Goal: Task Accomplishment & Management: Manage account settings

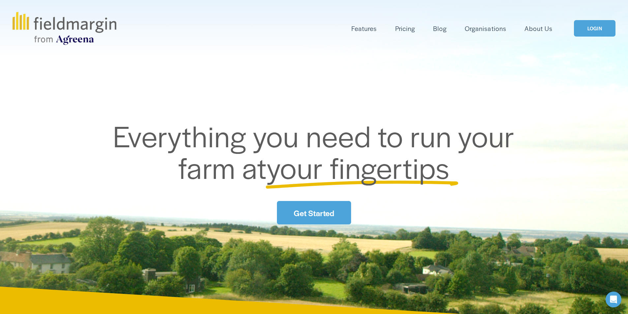
click at [592, 31] on link "LOGIN" at bounding box center [595, 28] width 42 height 17
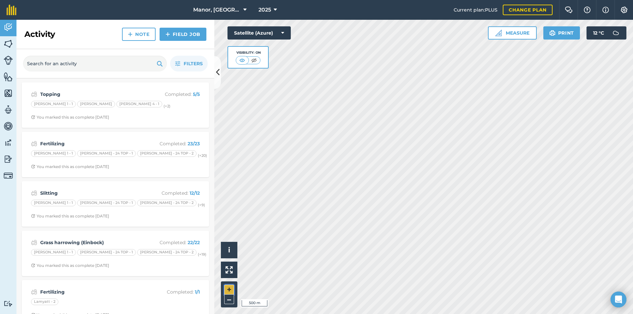
click at [227, 292] on button "+" at bounding box center [229, 290] width 10 height 10
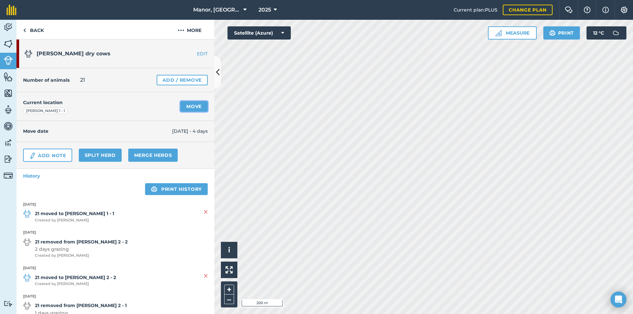
click at [187, 106] on link "Move" at bounding box center [193, 106] width 27 height 11
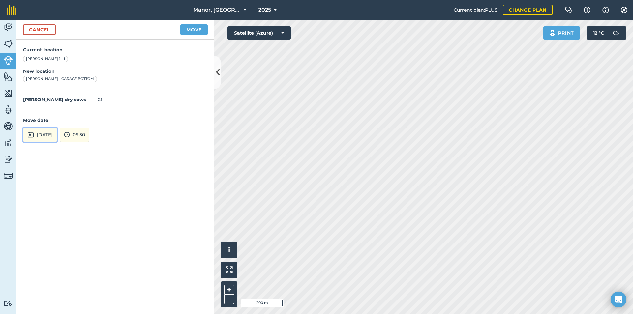
click at [52, 133] on button "28th Aug 2025" at bounding box center [40, 135] width 34 height 15
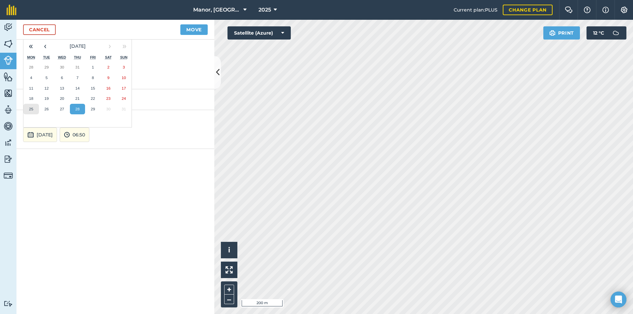
click at [29, 107] on abbr "25" at bounding box center [31, 109] width 4 height 4
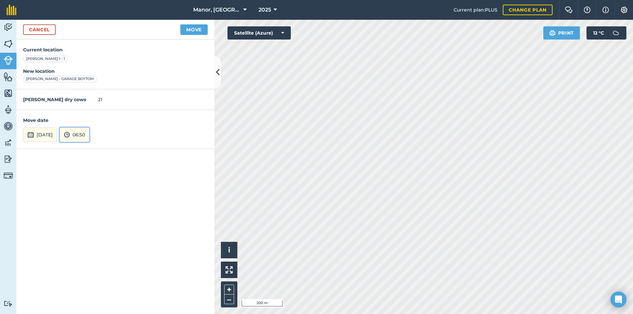
click at [70, 133] on img at bounding box center [67, 135] width 6 height 8
click at [89, 124] on button "14:00" at bounding box center [75, 125] width 31 height 11
click at [193, 31] on button "Move" at bounding box center [193, 29] width 27 height 11
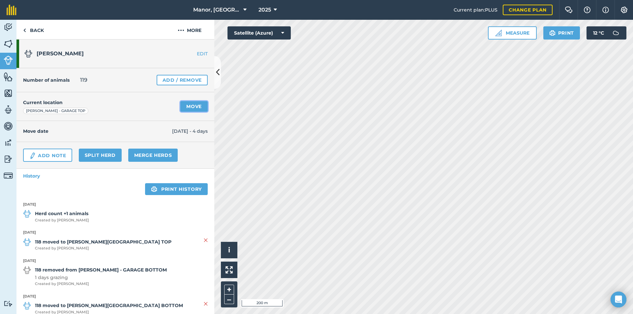
click at [193, 105] on link "Move" at bounding box center [193, 106] width 27 height 11
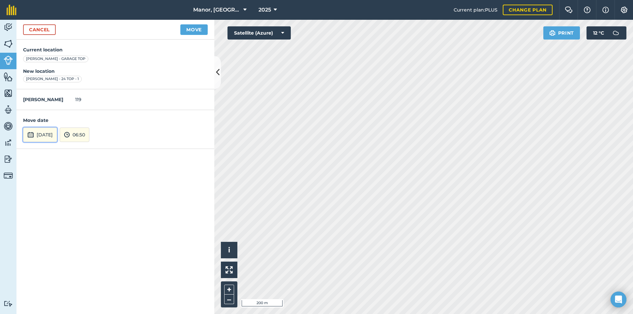
click at [57, 136] on button "28th Aug 2025" at bounding box center [40, 135] width 34 height 15
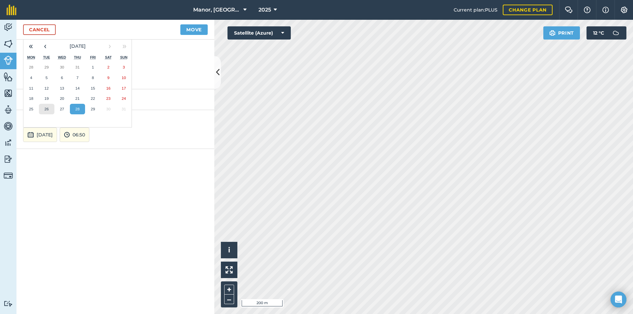
click at [47, 108] on abbr "26" at bounding box center [46, 109] width 4 height 4
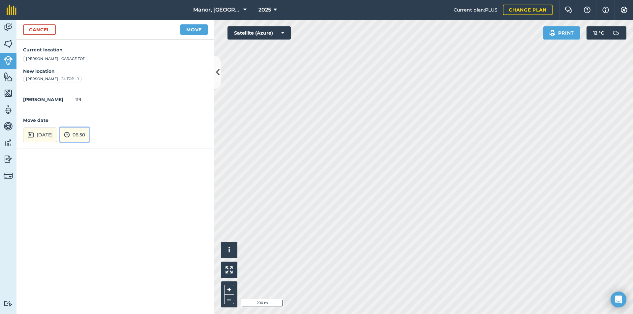
click at [89, 135] on button "06:50" at bounding box center [75, 135] width 30 height 15
drag, startPoint x: 91, startPoint y: 113, endPoint x: 105, endPoint y: 105, distance: 16.1
click at [91, 113] on button "05:00" at bounding box center [75, 113] width 31 height 11
click at [187, 30] on button "Move" at bounding box center [193, 29] width 27 height 11
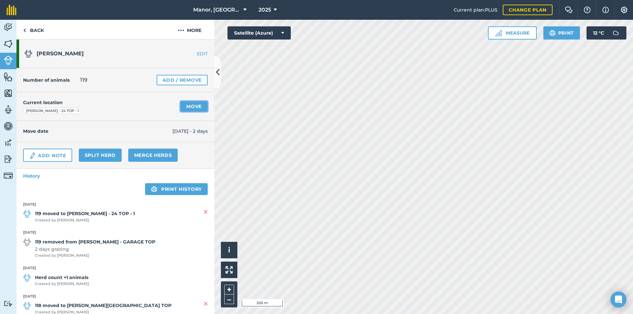
click at [189, 106] on link "Move" at bounding box center [193, 106] width 27 height 11
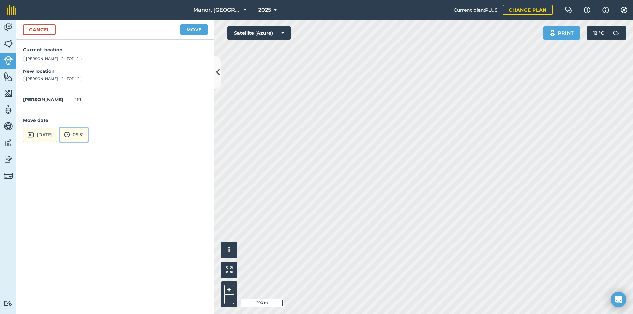
click at [88, 137] on button "06:51" at bounding box center [74, 135] width 28 height 15
click at [91, 111] on button "05:00" at bounding box center [75, 113] width 31 height 11
click at [187, 27] on button "Move" at bounding box center [193, 29] width 27 height 11
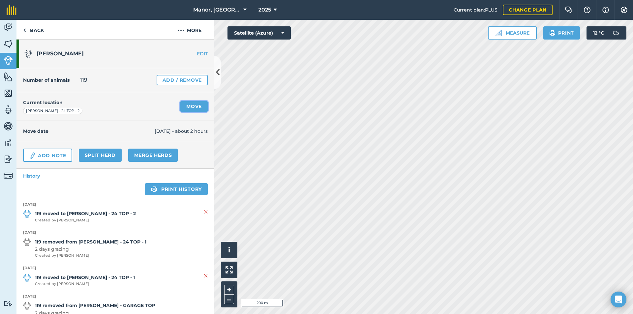
click at [188, 107] on link "Move" at bounding box center [193, 106] width 27 height 11
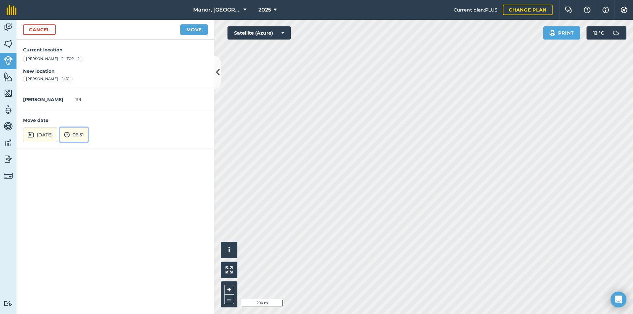
click at [88, 133] on button "06:51" at bounding box center [74, 135] width 28 height 15
click at [91, 113] on button "05:00" at bounding box center [75, 113] width 31 height 11
click at [194, 29] on button "Move" at bounding box center [193, 29] width 27 height 11
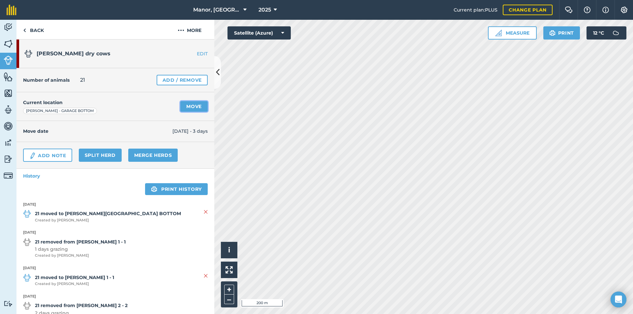
click at [186, 110] on link "Move" at bounding box center [193, 106] width 27 height 11
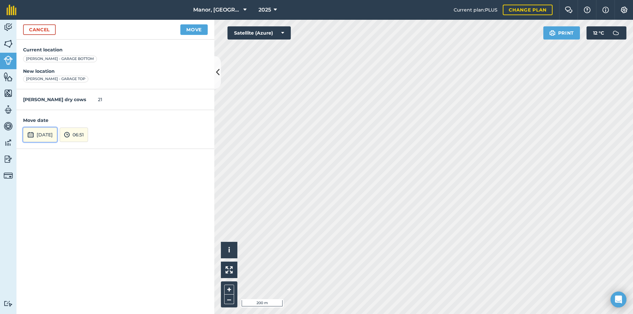
click at [57, 134] on button "28th Aug 2025" at bounding box center [40, 135] width 34 height 15
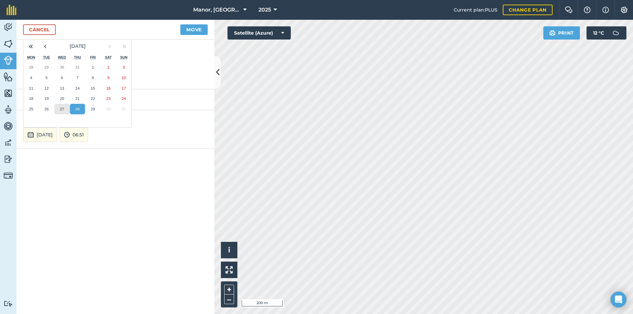
click at [64, 107] on abbr "27" at bounding box center [62, 109] width 4 height 4
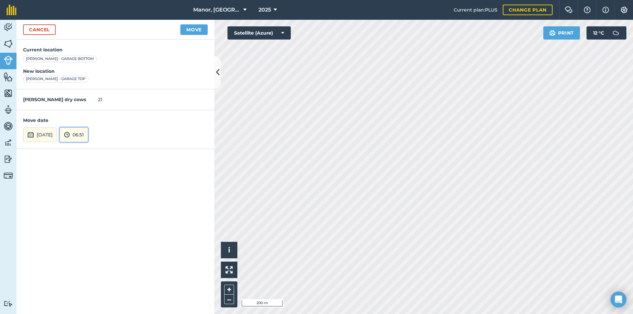
click at [88, 135] on button "06:51" at bounding box center [74, 135] width 28 height 15
click at [91, 123] on button "14:00" at bounding box center [75, 125] width 31 height 11
click at [183, 28] on button "Move" at bounding box center [193, 29] width 27 height 11
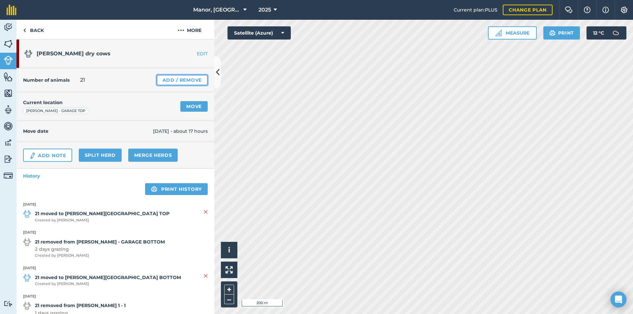
click at [181, 78] on link "Add / Remove" at bounding box center [182, 80] width 51 height 11
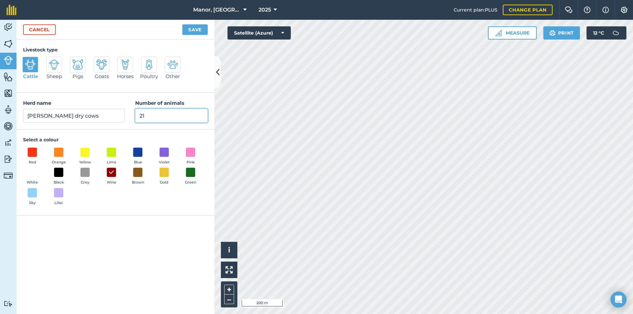
drag, startPoint x: 154, startPoint y: 119, endPoint x: 98, endPoint y: 114, distance: 55.9
click at [98, 114] on div "Herd name Milton dry cows Number of animals 21" at bounding box center [115, 111] width 198 height 37
type input "27"
click at [197, 32] on button "Save" at bounding box center [194, 29] width 25 height 11
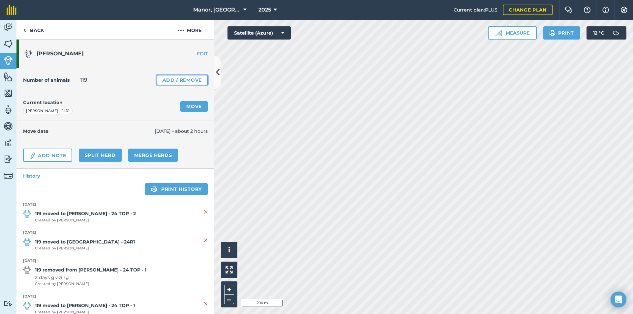
click at [175, 79] on link "Add / Remove" at bounding box center [182, 80] width 51 height 11
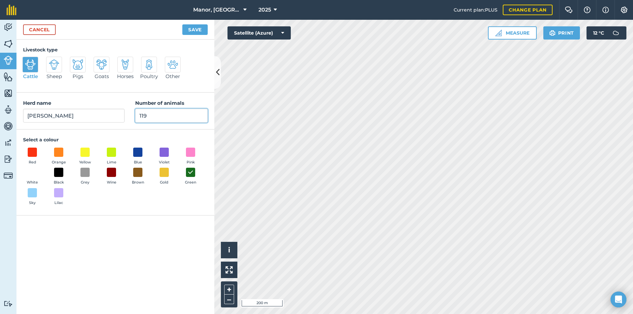
drag, startPoint x: 151, startPoint y: 117, endPoint x: 100, endPoint y: 118, distance: 50.4
click at [101, 118] on div "Herd name Milton milkers Number of animals 119" at bounding box center [115, 111] width 198 height 37
type input "116"
click at [192, 27] on button "Save" at bounding box center [194, 29] width 25 height 11
